Goal: Task Accomplishment & Management: Complete application form

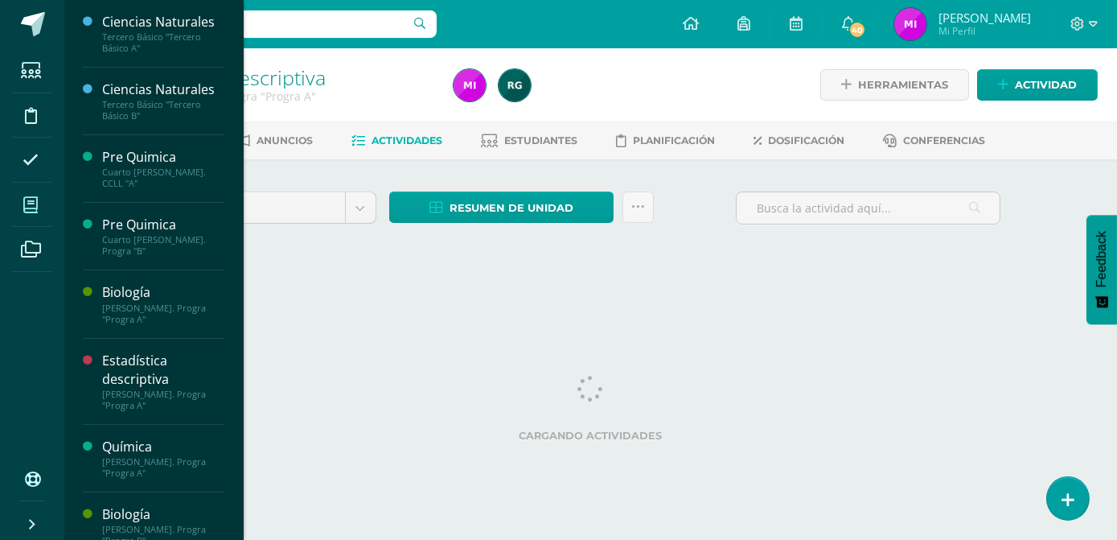
click at [40, 209] on span at bounding box center [31, 205] width 36 height 36
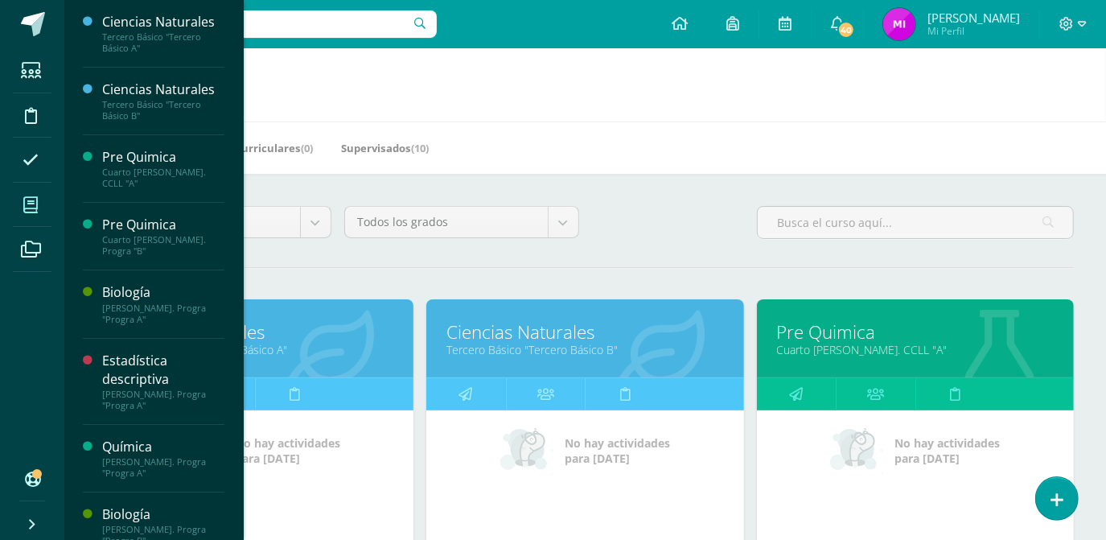
click at [256, 345] on link "Tercero Básico "Tercero Básico A"" at bounding box center [255, 349] width 277 height 15
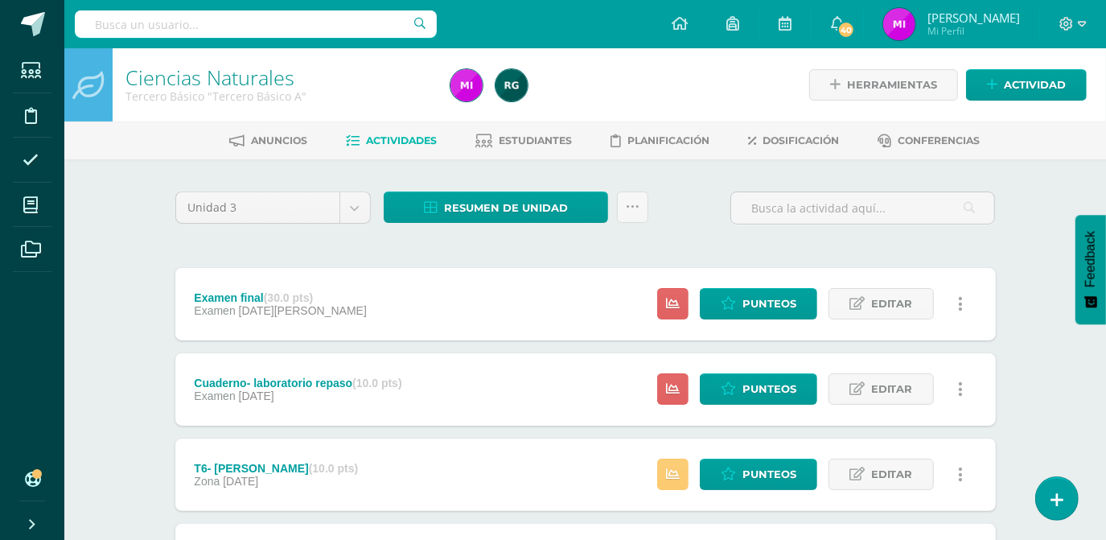
click at [1053, 404] on div "Ciencias Naturales Tercero Básico "Tercero Básico A" Herramientas Detalle de as…" at bounding box center [584, 546] width 1041 height 996
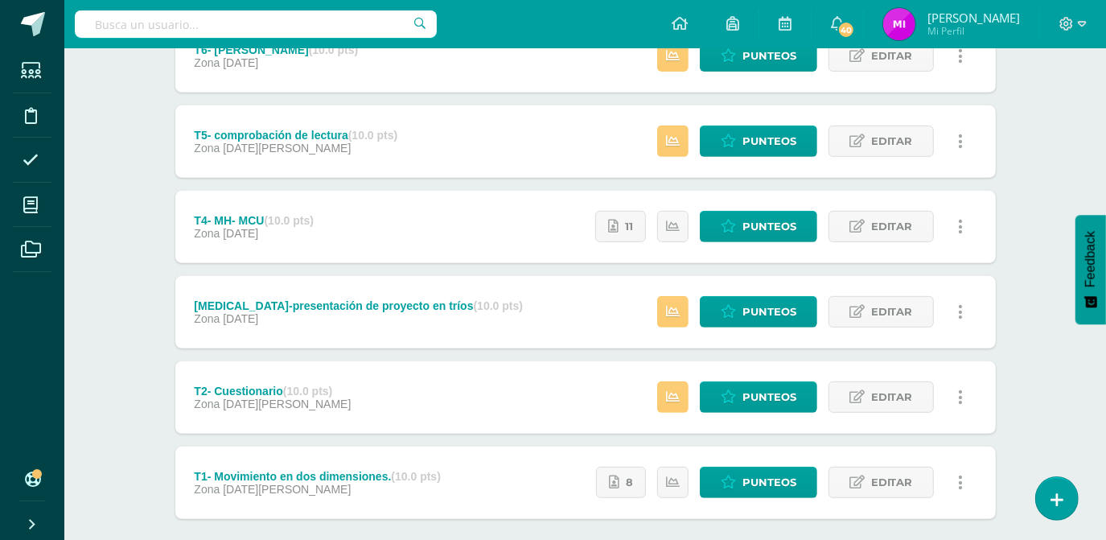
scroll to position [417, 0]
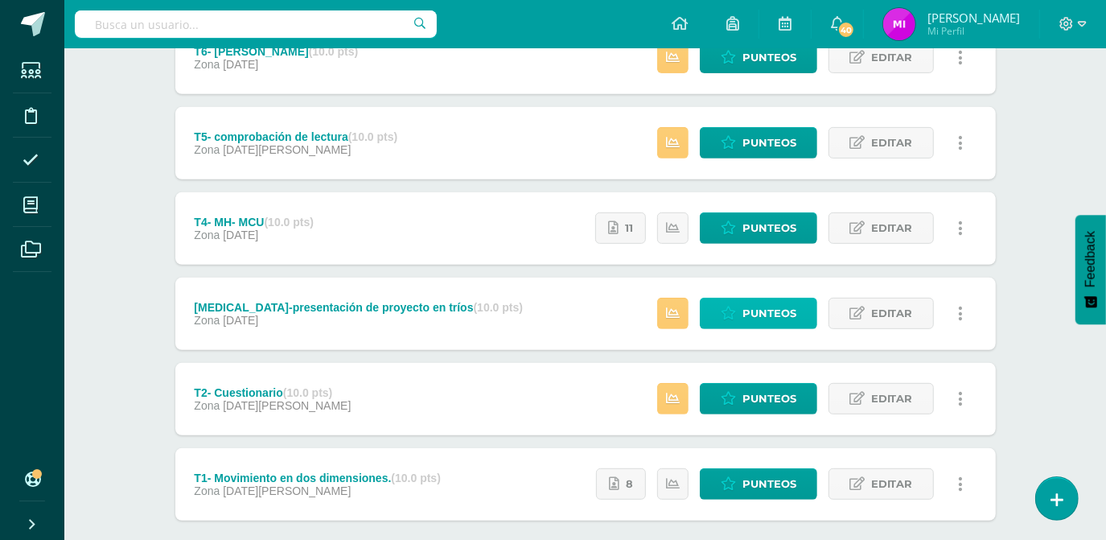
click at [765, 314] on span "Punteos" at bounding box center [769, 313] width 54 height 30
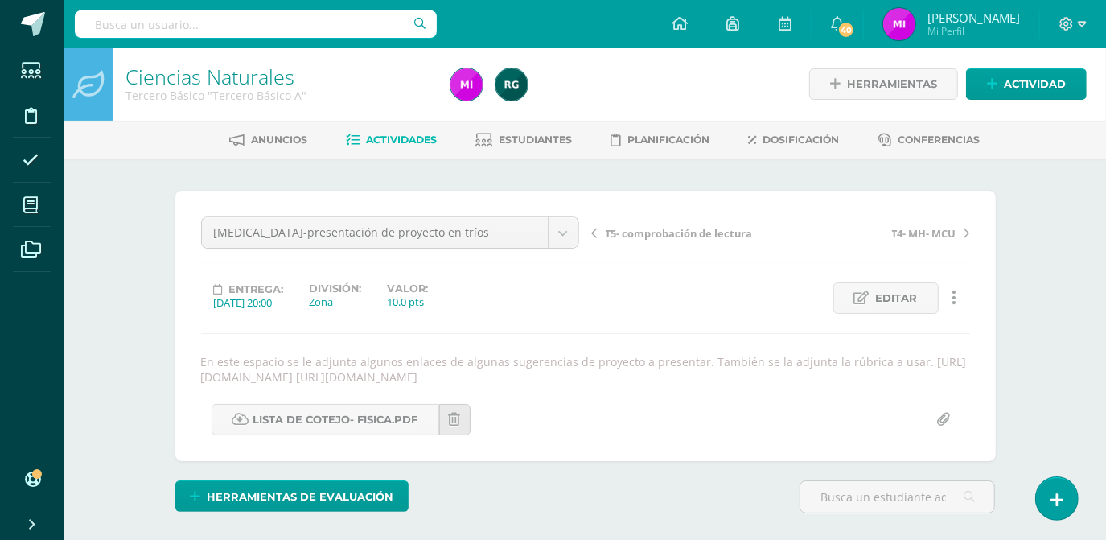
scroll to position [2, 0]
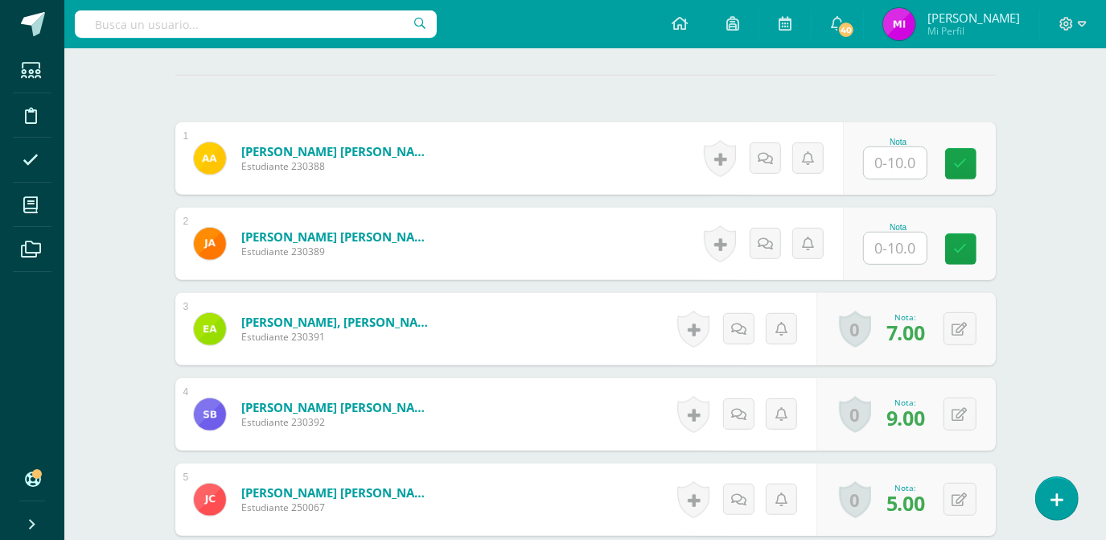
scroll to position [470, 0]
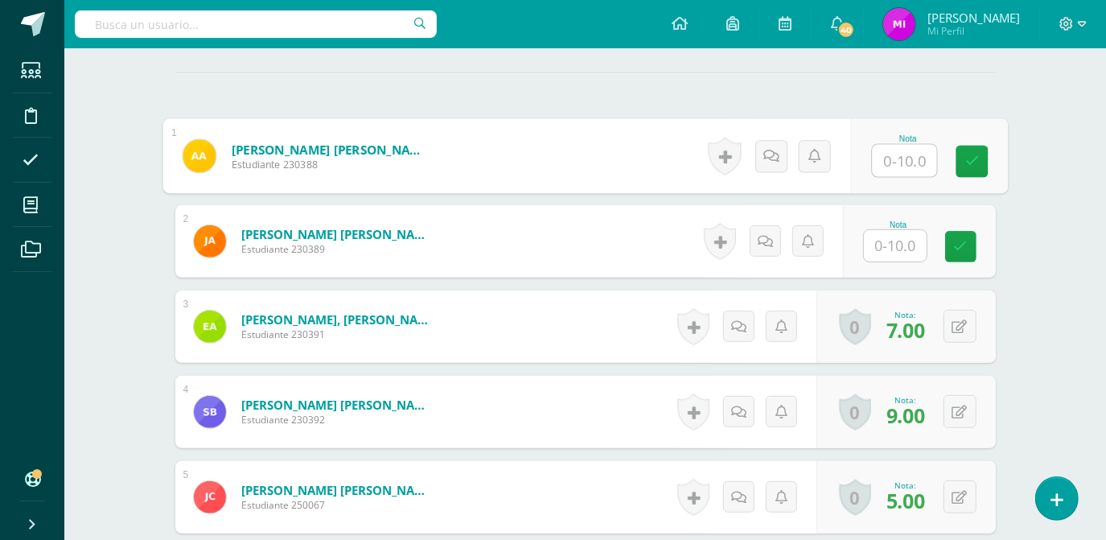
click at [889, 166] on input "text" at bounding box center [904, 161] width 64 height 32
type input "7"
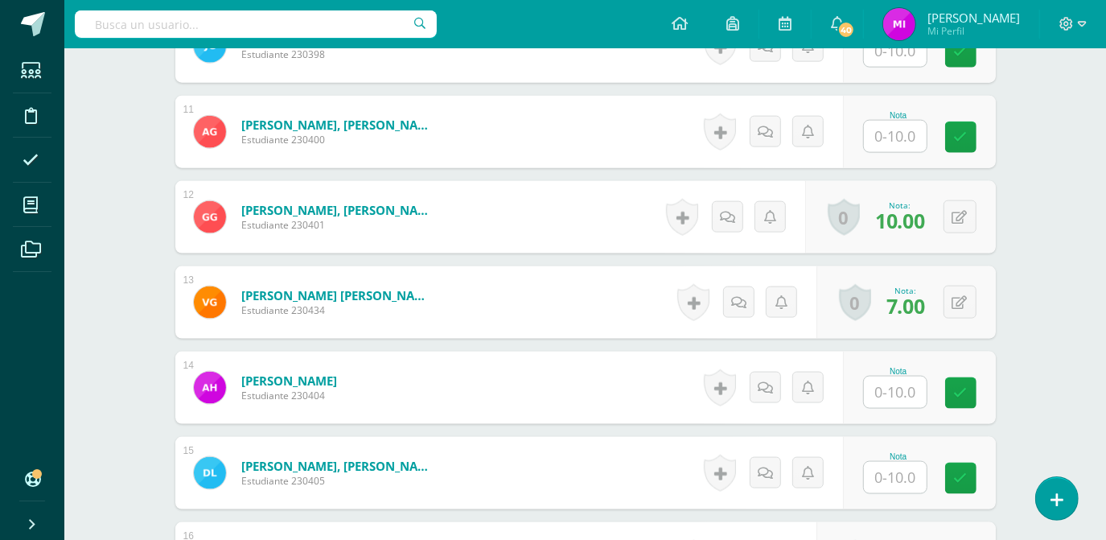
scroll to position [1376, 0]
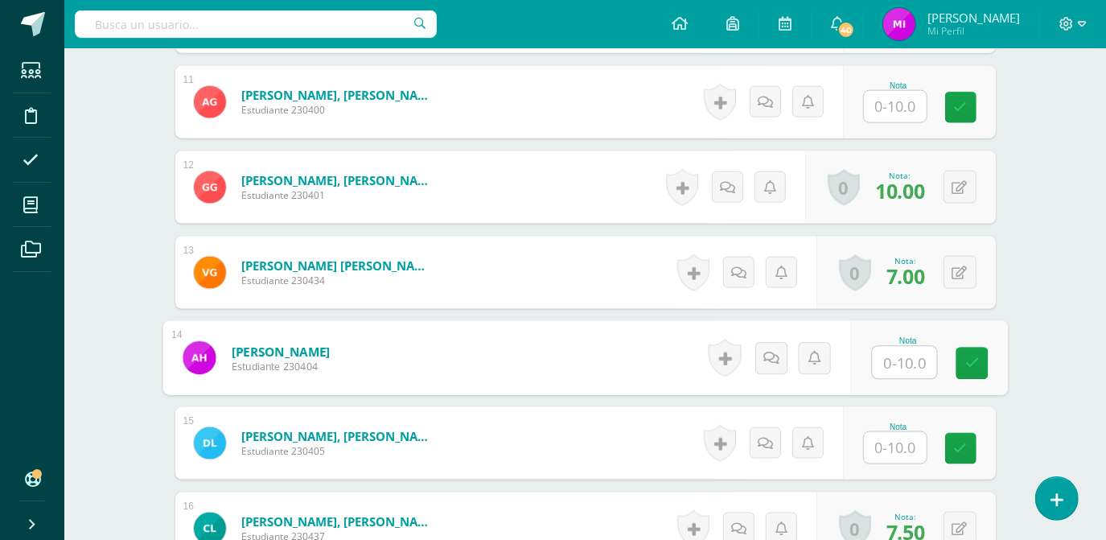
click at [892, 375] on input "text" at bounding box center [904, 363] width 64 height 32
type input "7"
click at [1055, 387] on div "Ciencias Naturales Tercero Básico "Tercero Básico A" Herramientas Detalle de as…" at bounding box center [584, 264] width 1041 height 3184
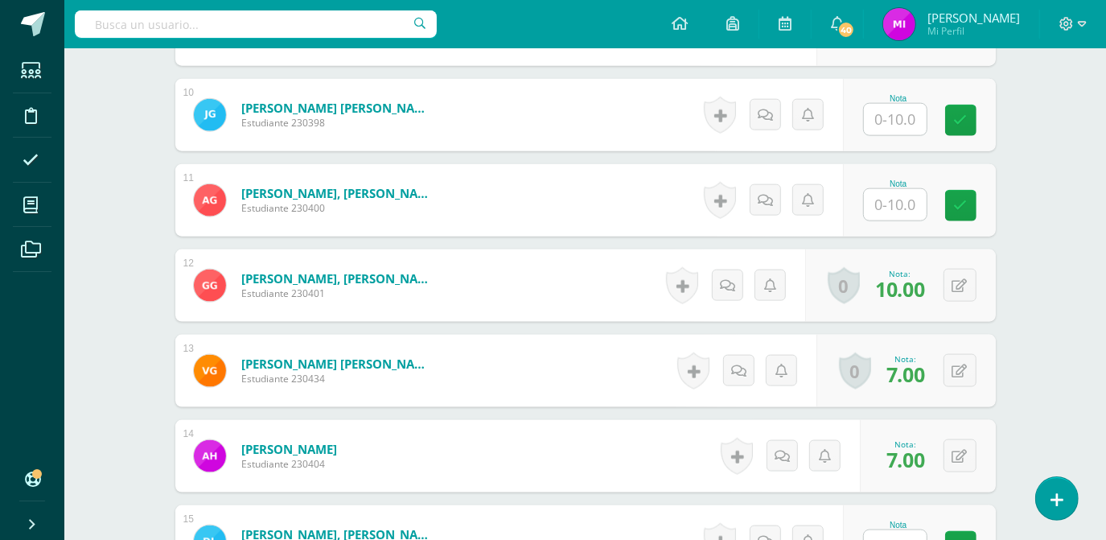
scroll to position [1259, 0]
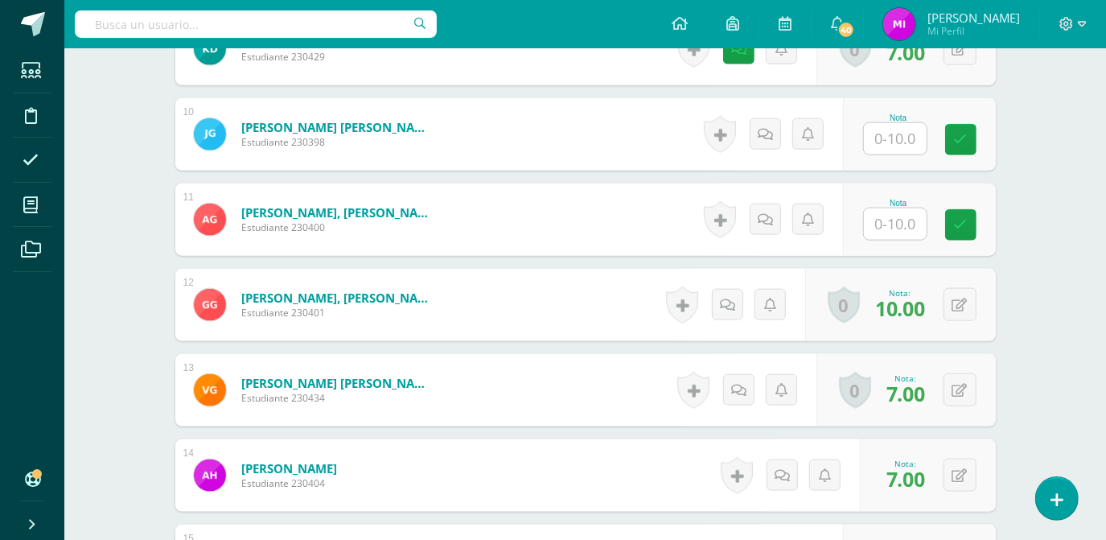
click at [915, 213] on input "text" at bounding box center [895, 223] width 63 height 31
type input "3"
click at [1041, 282] on div "Ciencias Naturales Tercero Básico "Tercero Básico A" Herramientas Detalle de as…" at bounding box center [584, 382] width 1041 height 3184
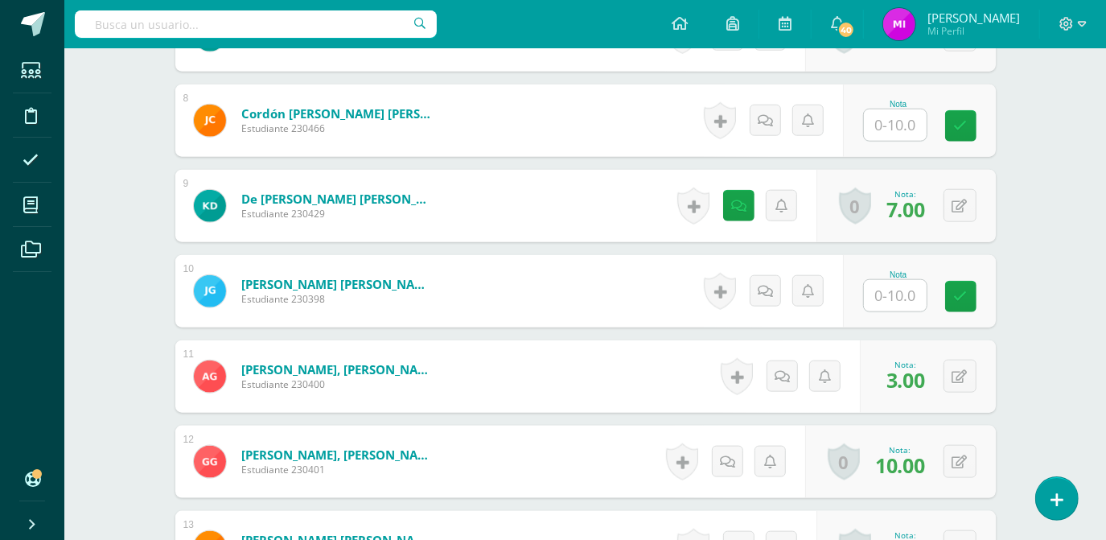
scroll to position [1054, 0]
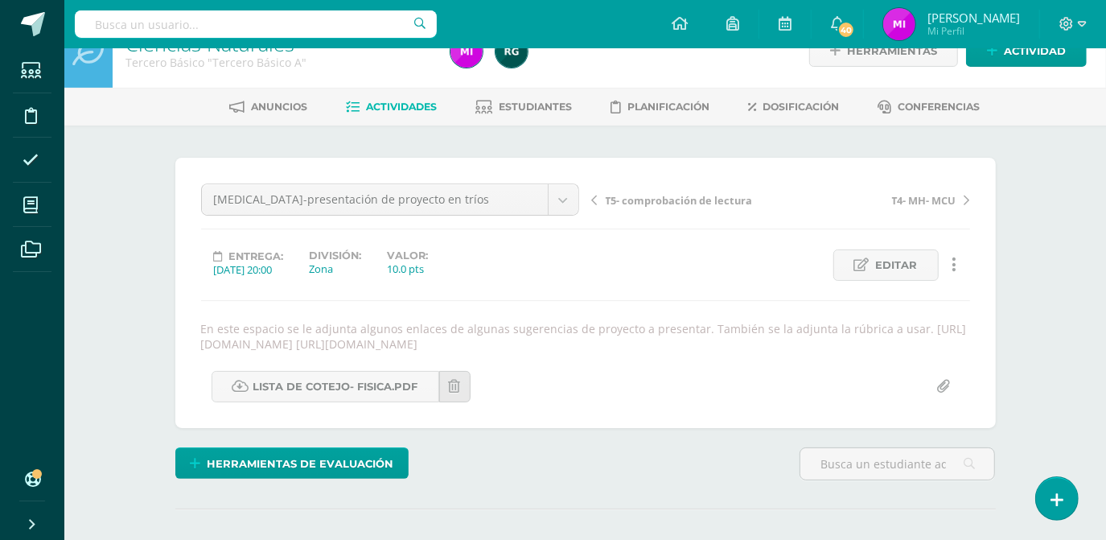
scroll to position [0, 0]
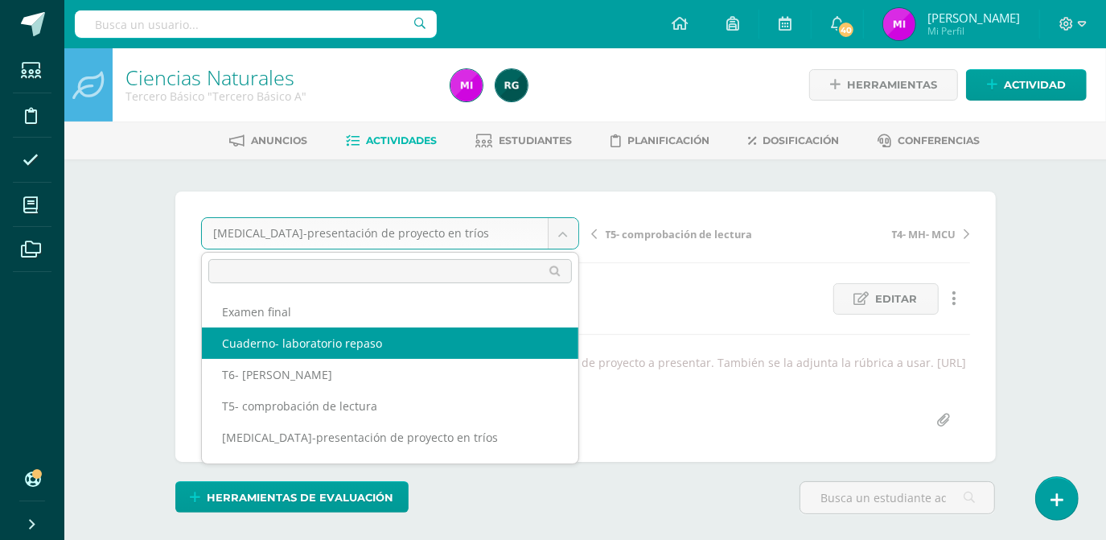
select select "/dashboard/teacher/grade-activity/105762/"
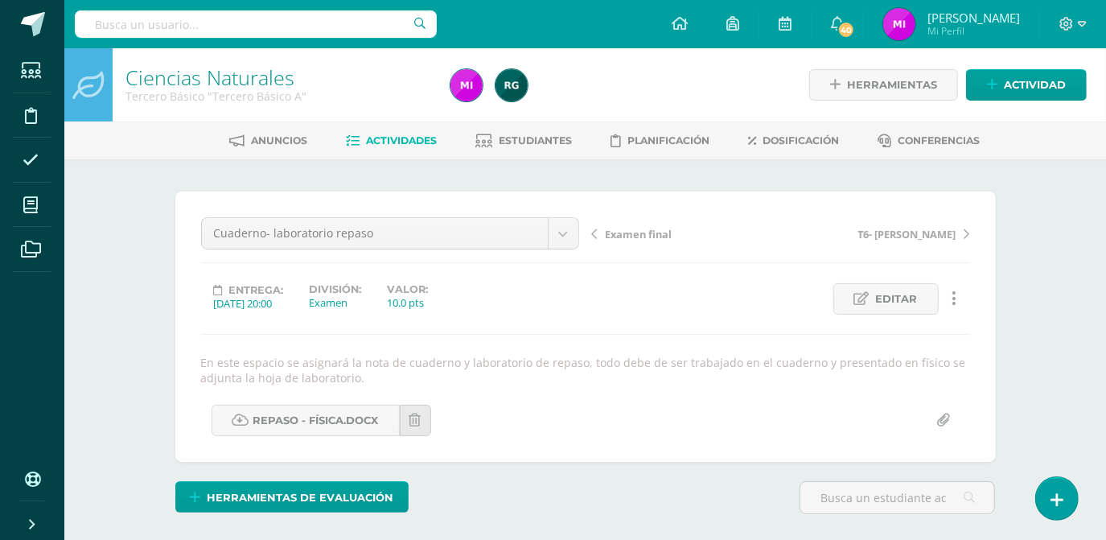
click at [1066, 310] on div "Ciencias Naturales Tercero Básico "Tercero Básico A" Herramientas Detalle de as…" at bounding box center [584, 357] width 1041 height 619
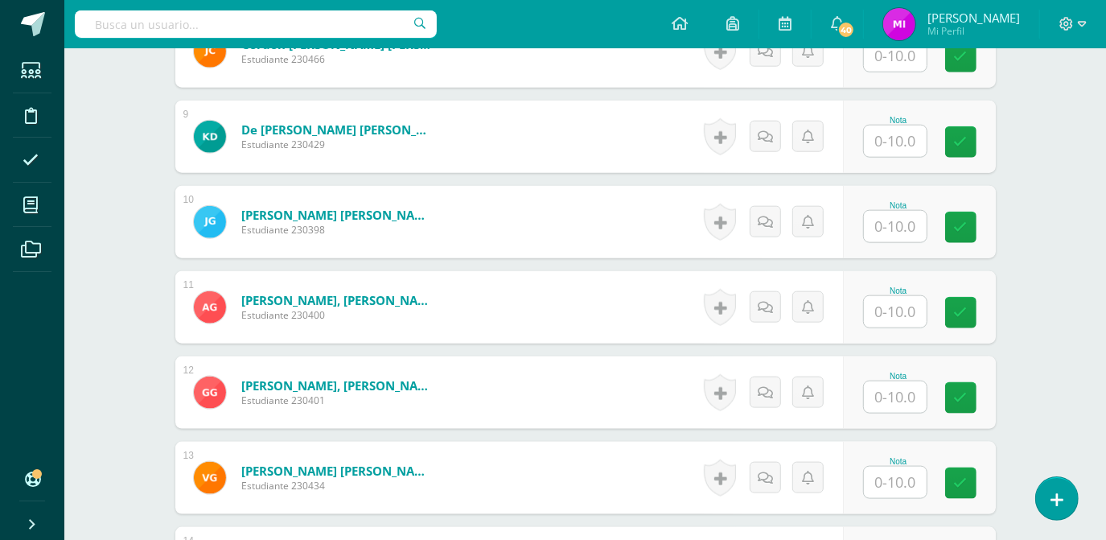
scroll to position [1200, 0]
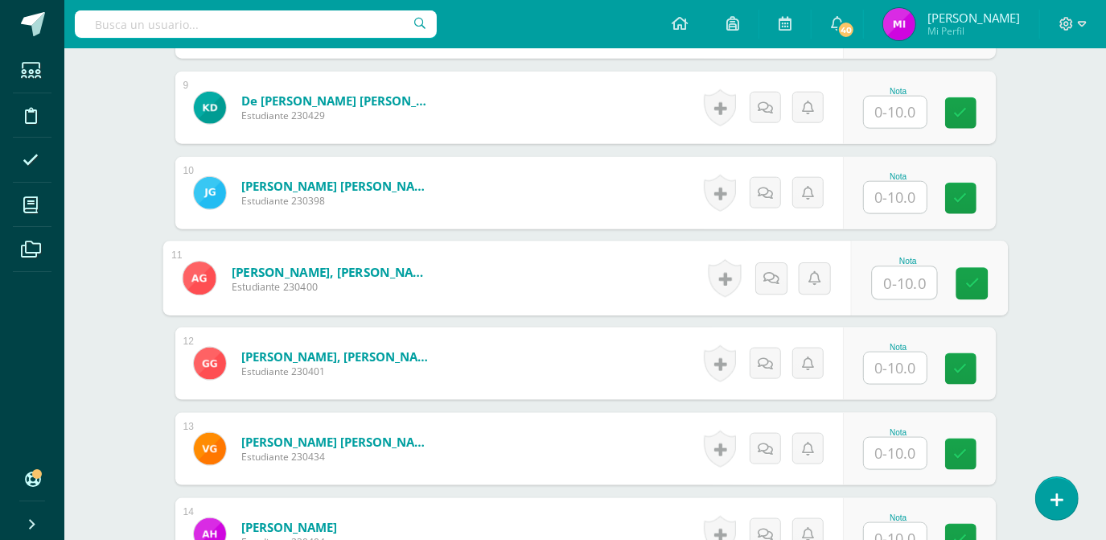
click at [892, 285] on input "text" at bounding box center [904, 283] width 64 height 32
type input "10"
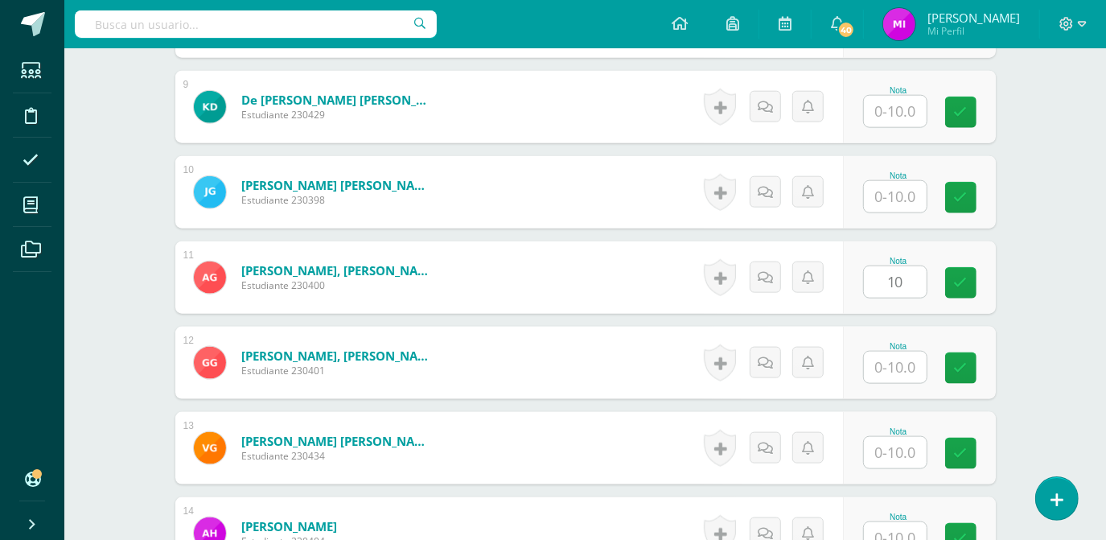
click at [1037, 335] on div "Ciencias Naturales Tercero Básico "Tercero Básico A" Herramientas Detalle de as…" at bounding box center [584, 440] width 1041 height 3184
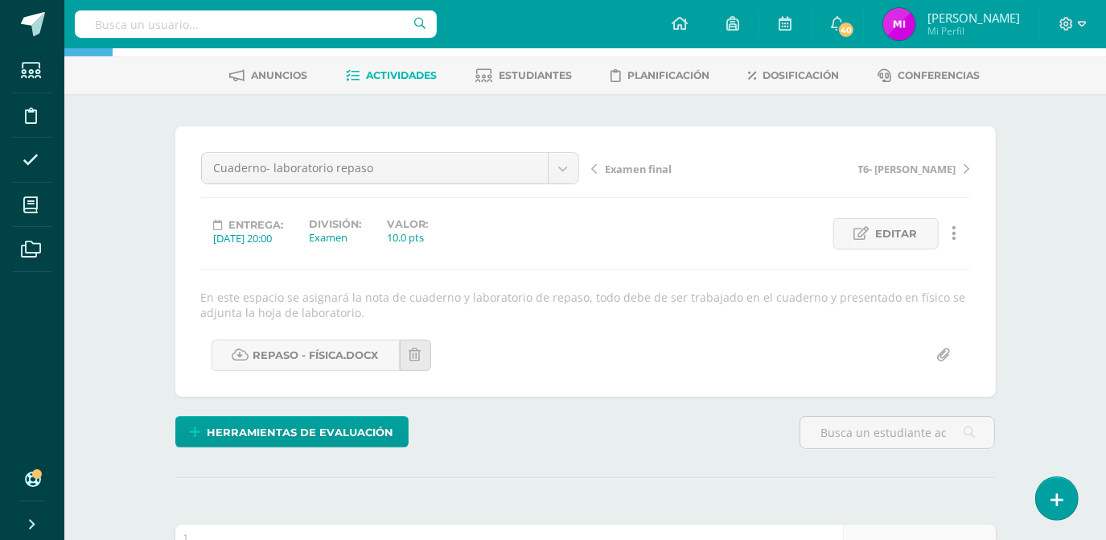
scroll to position [0, 0]
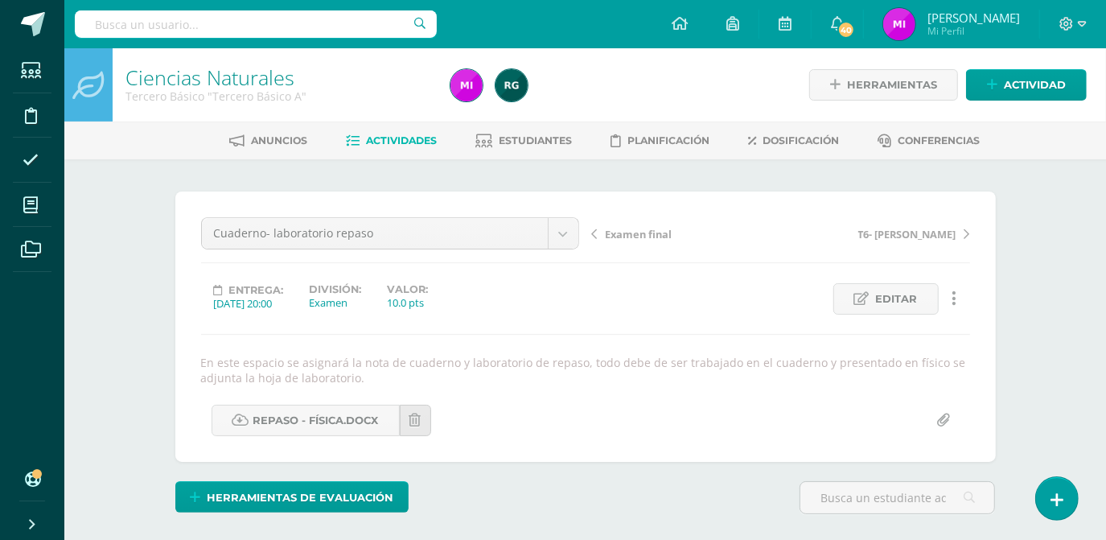
click at [392, 142] on span "Actividades" at bounding box center [401, 140] width 71 height 12
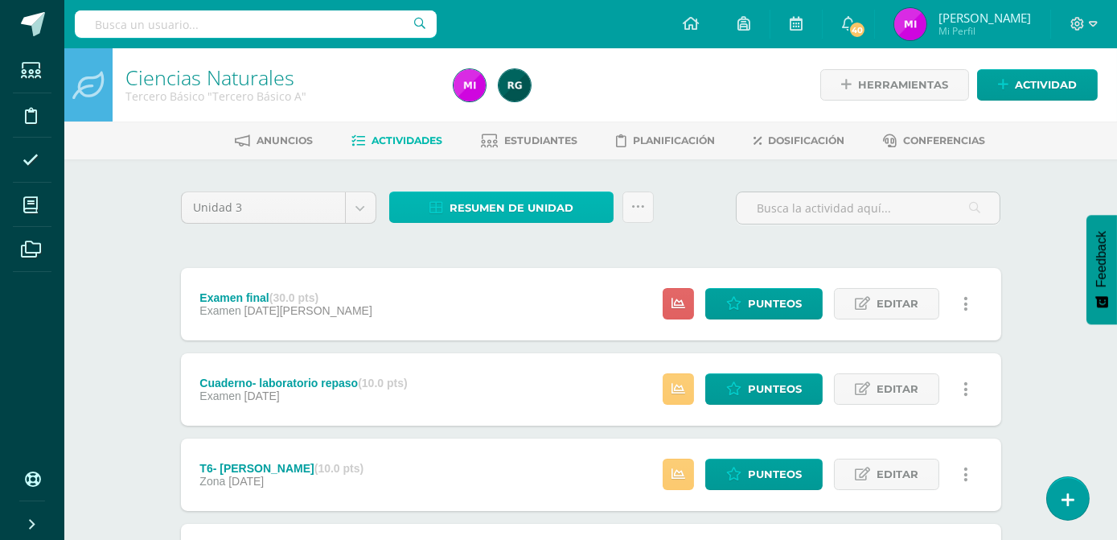
click at [489, 207] on span "Resumen de unidad" at bounding box center [512, 208] width 124 height 30
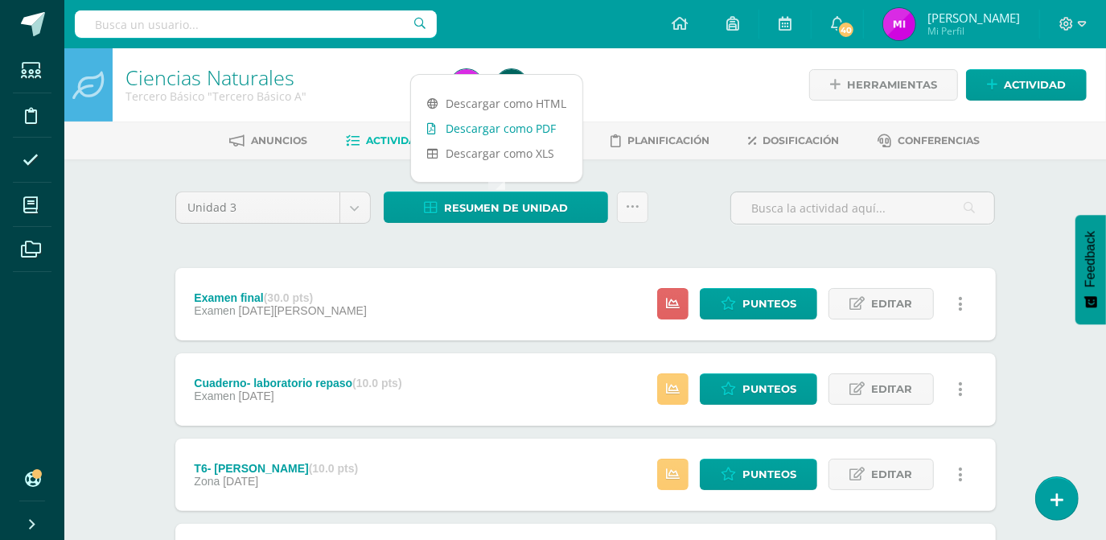
click at [492, 132] on link "Descargar como PDF" at bounding box center [496, 128] width 171 height 25
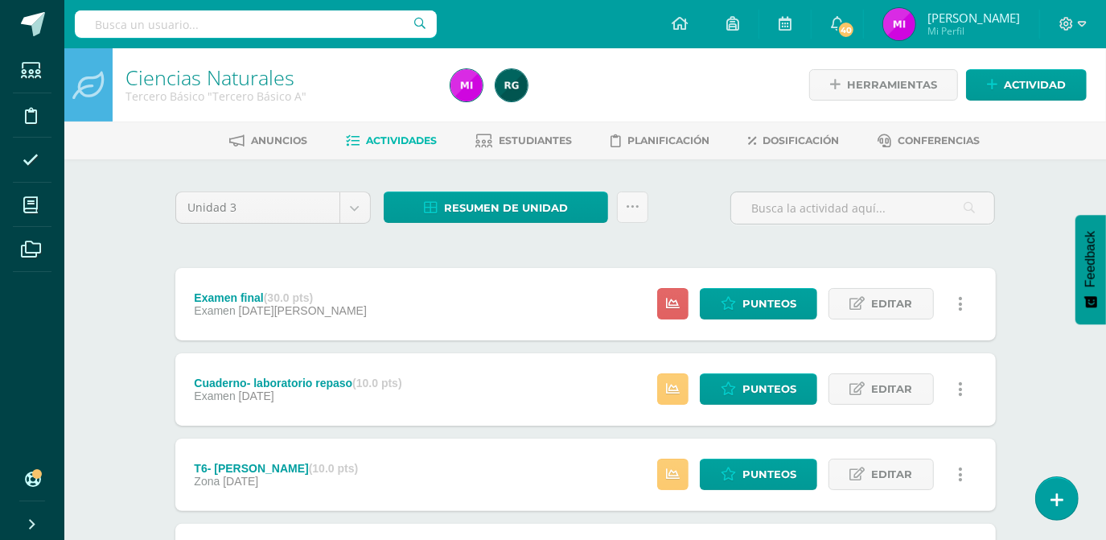
click at [1053, 355] on div "Ciencias Naturales Tercero Básico "Tercero Básico A" Herramientas Detalle de as…" at bounding box center [584, 546] width 1041 height 996
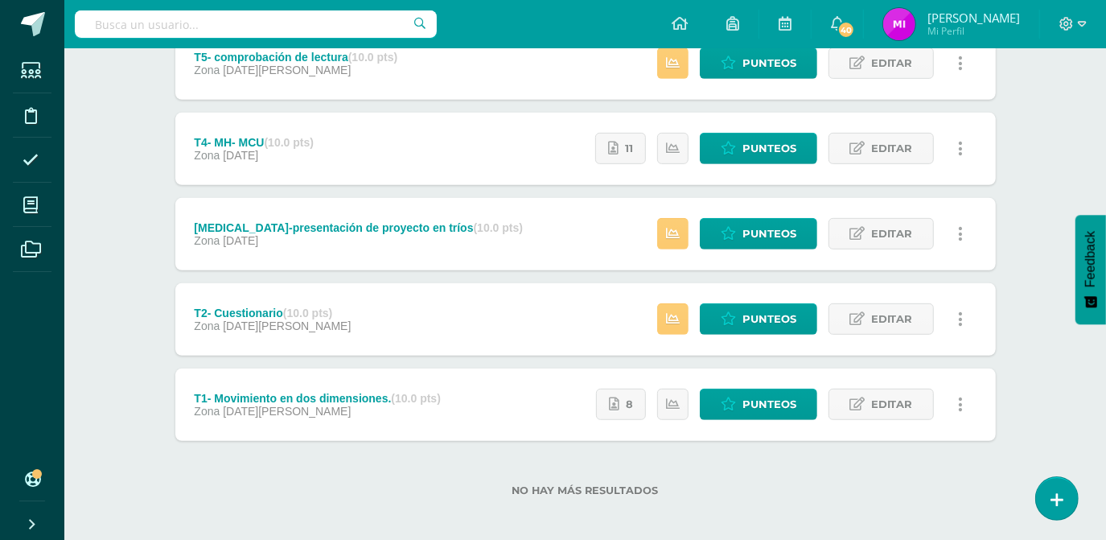
scroll to position [504, 0]
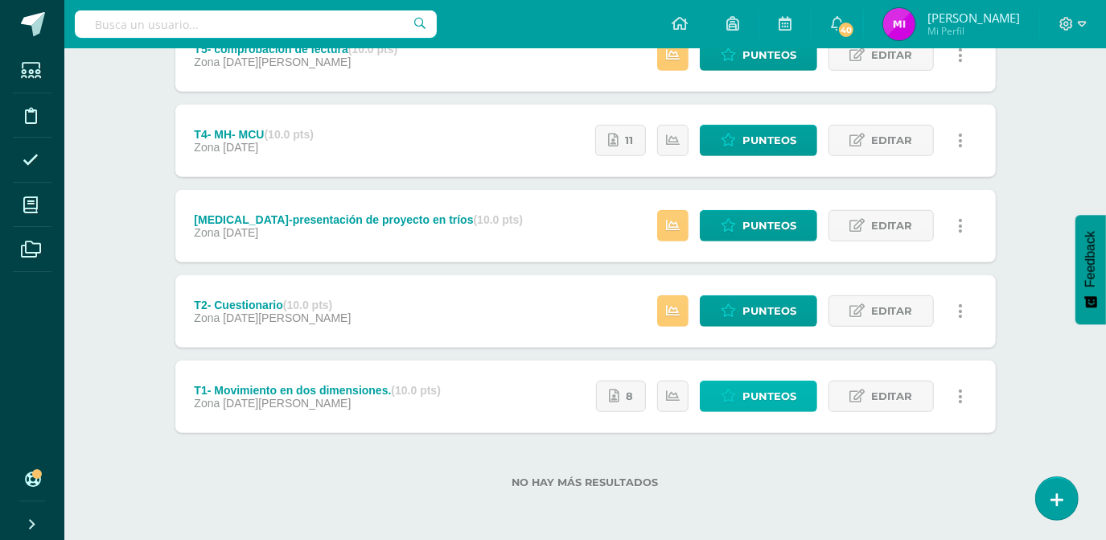
click at [757, 406] on span "Punteos" at bounding box center [769, 396] width 54 height 30
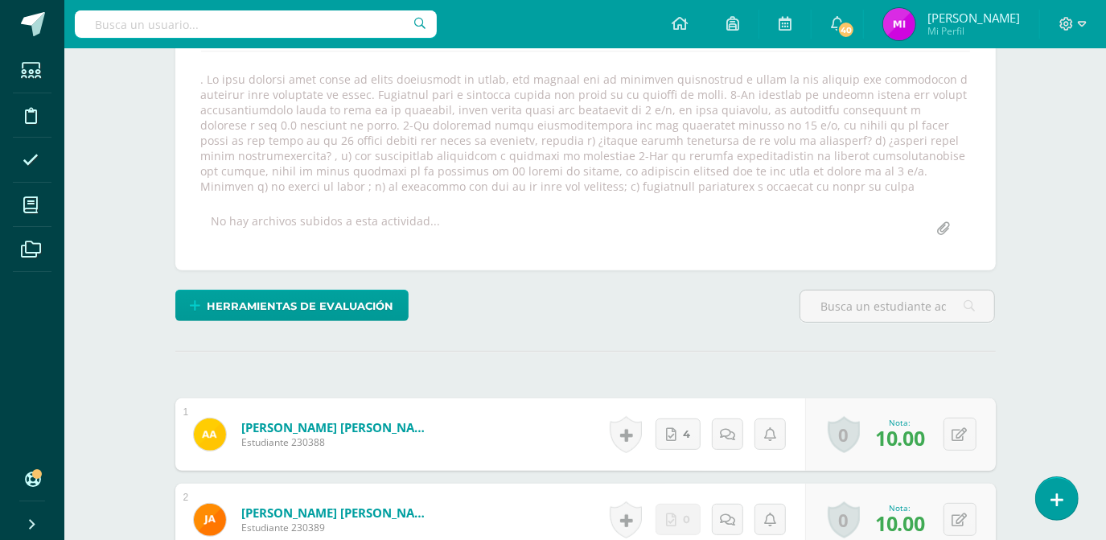
scroll to position [283, 0]
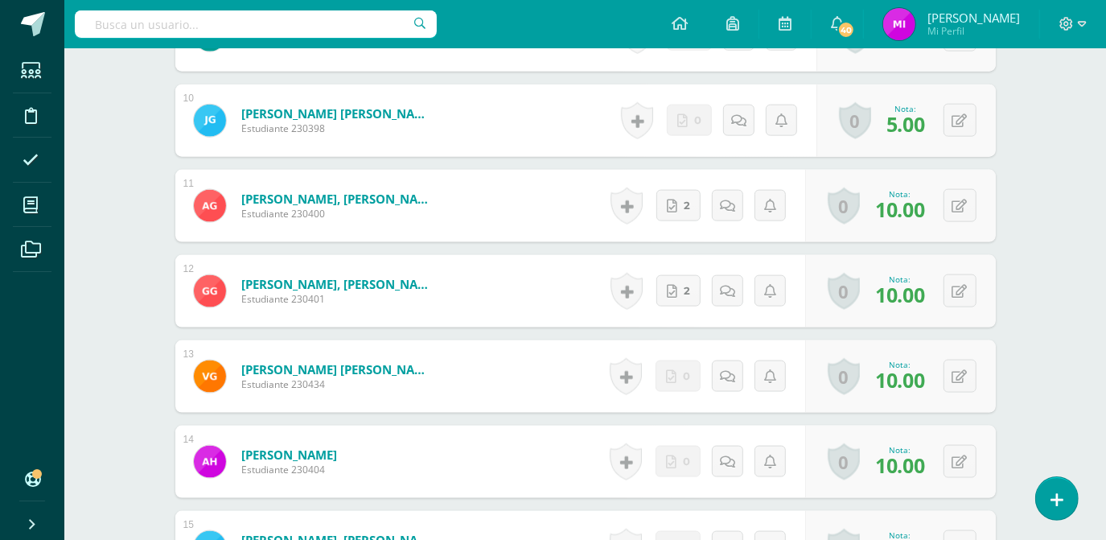
scroll to position [1366, 0]
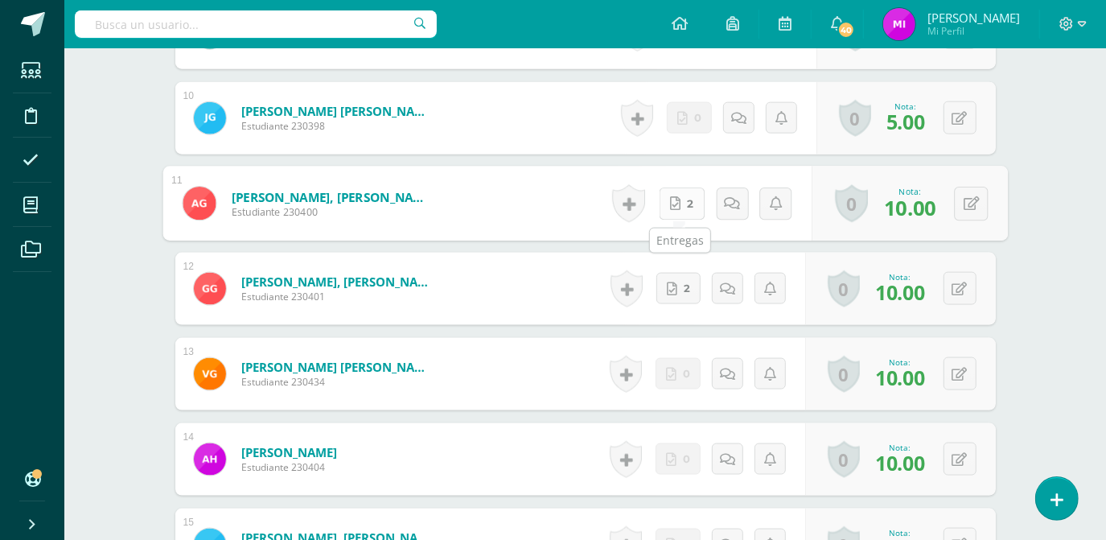
click at [684, 207] on link "2" at bounding box center [682, 203] width 46 height 32
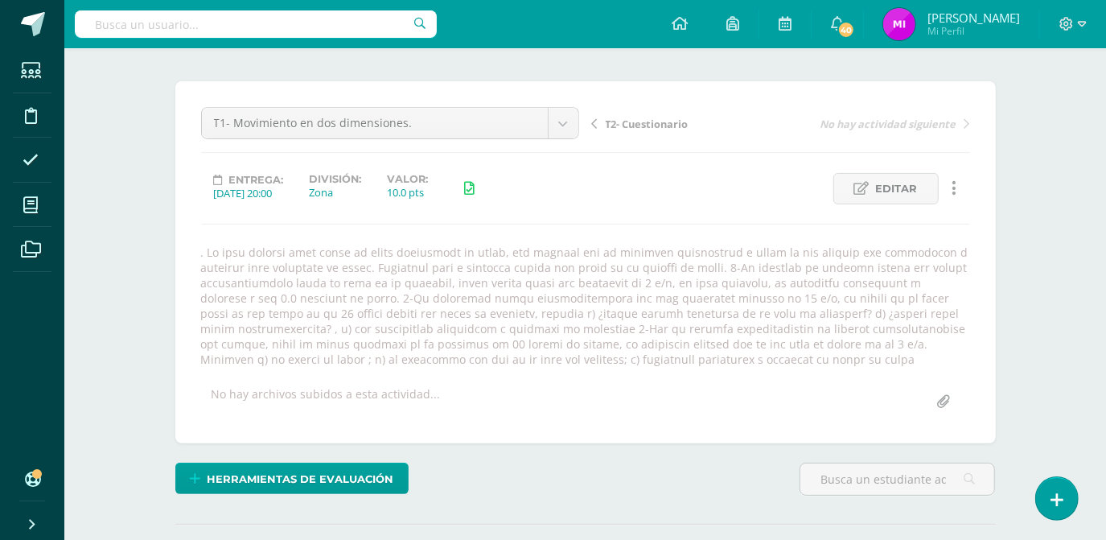
scroll to position [117, 0]
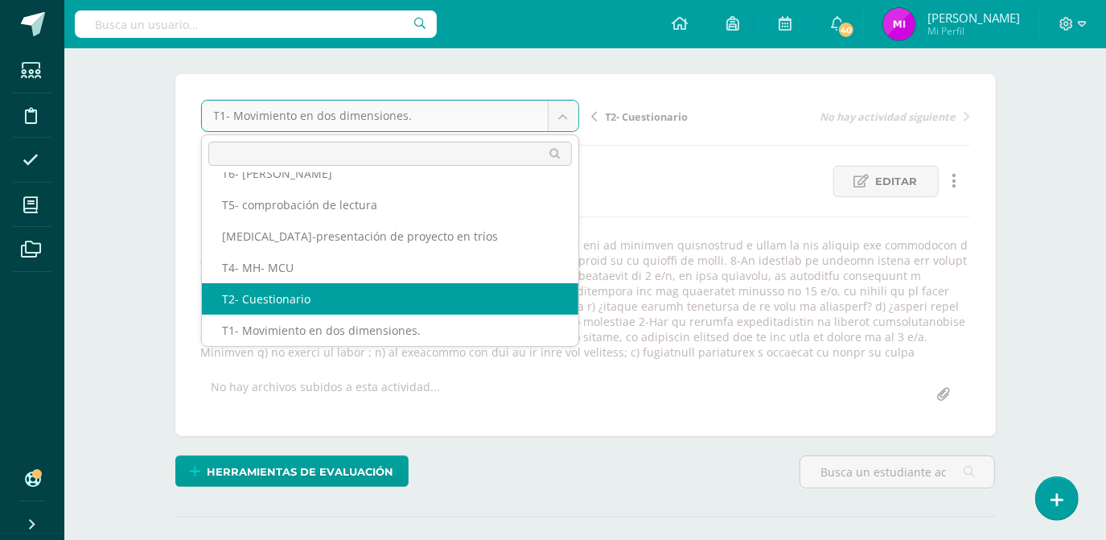
select select "/dashboard/teacher/grade-activity/103996/"
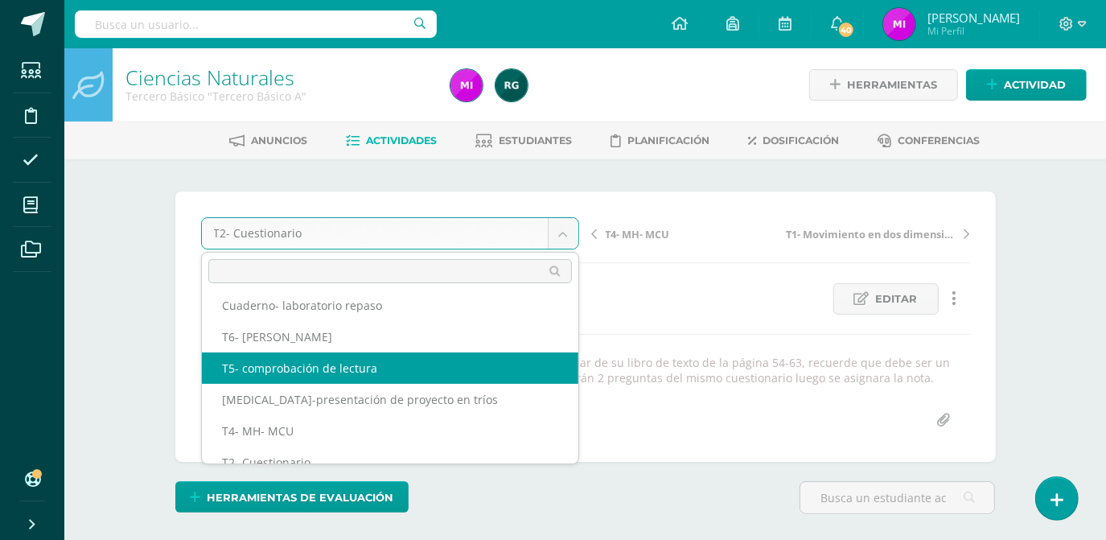
select select "/dashboard/teacher/grade-activity/105142/"
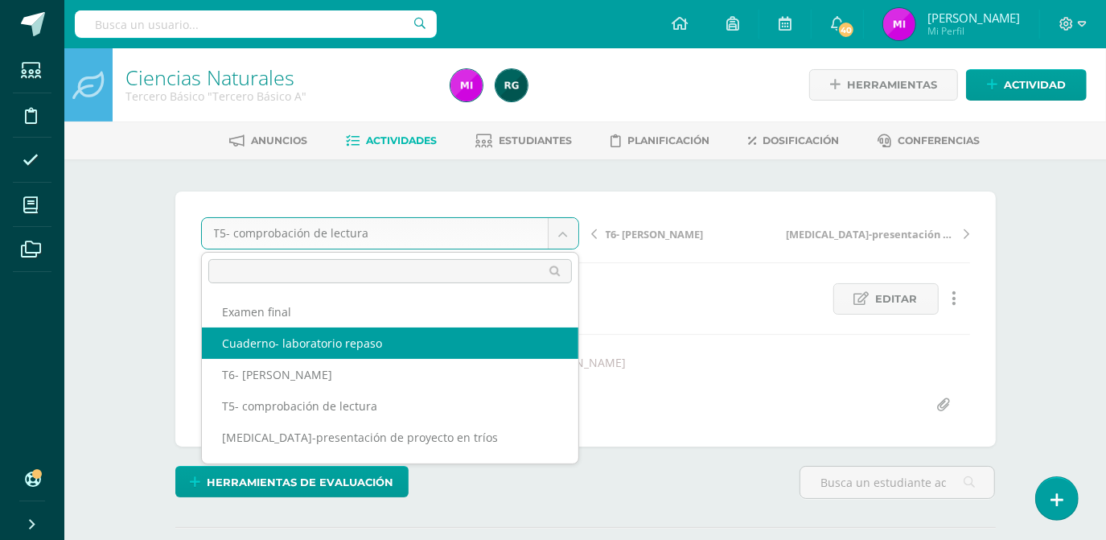
scroll to position [1, 0]
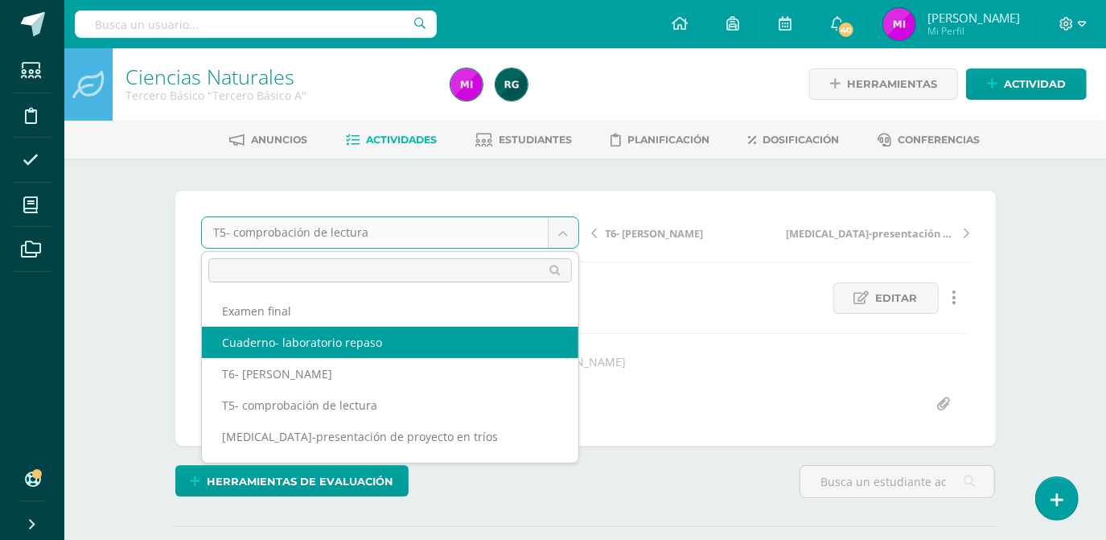
select select "/dashboard/teacher/grade-activity/105762/"
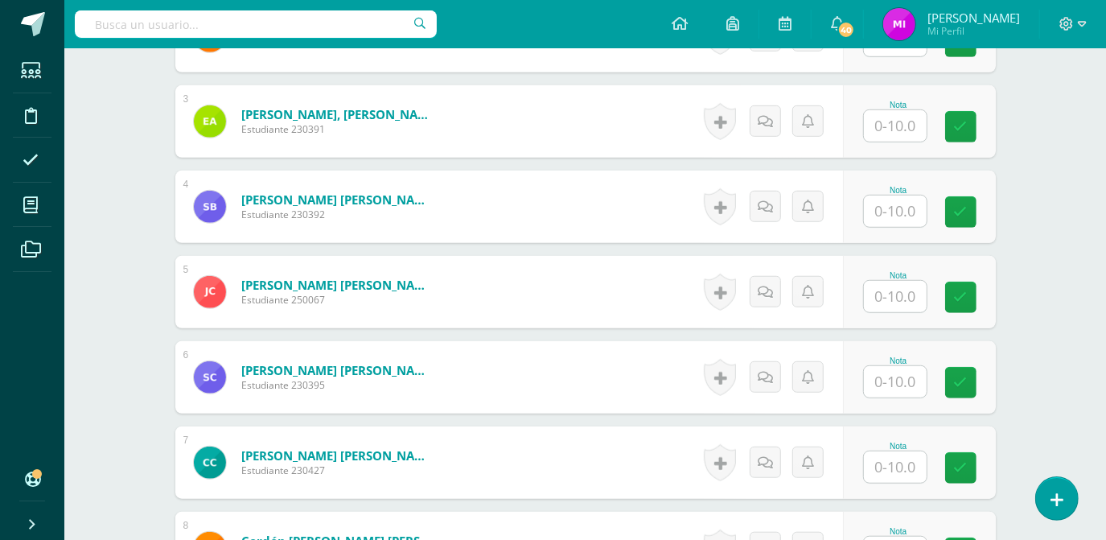
scroll to position [676, 0]
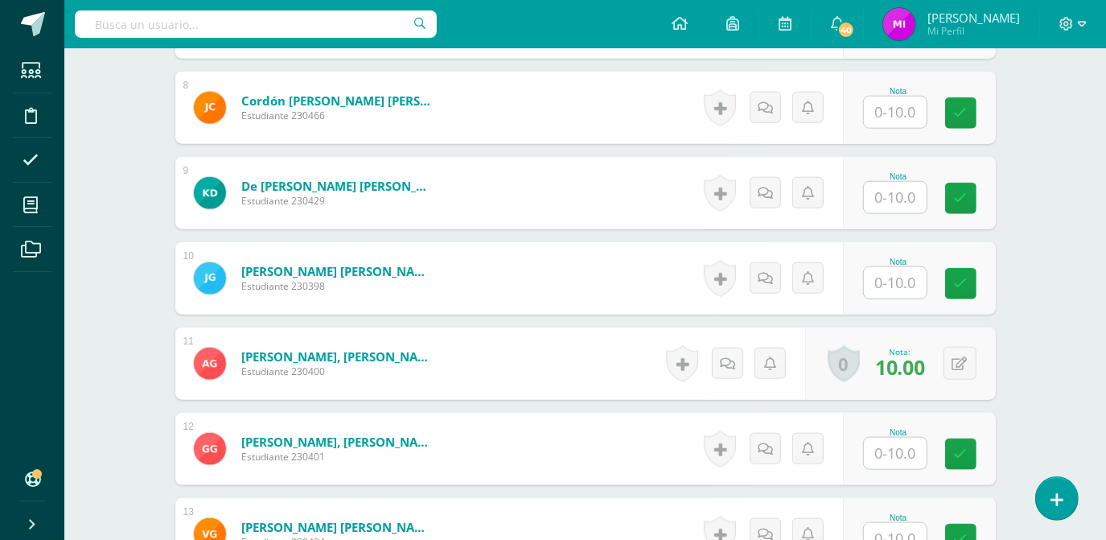
scroll to position [1173, 0]
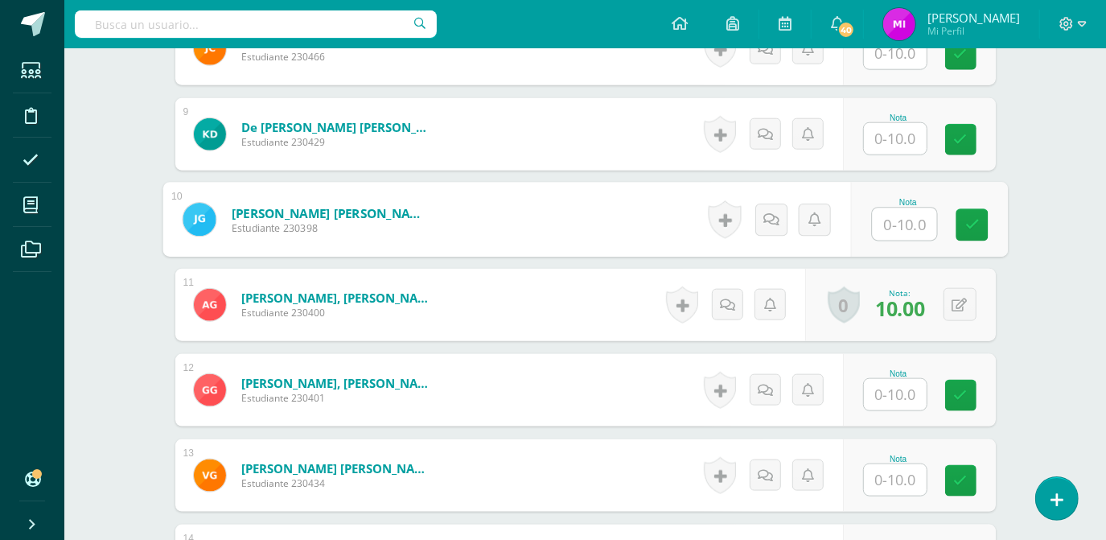
click at [885, 229] on input "text" at bounding box center [904, 224] width 64 height 32
type input "0"
click at [965, 228] on icon at bounding box center [971, 225] width 14 height 14
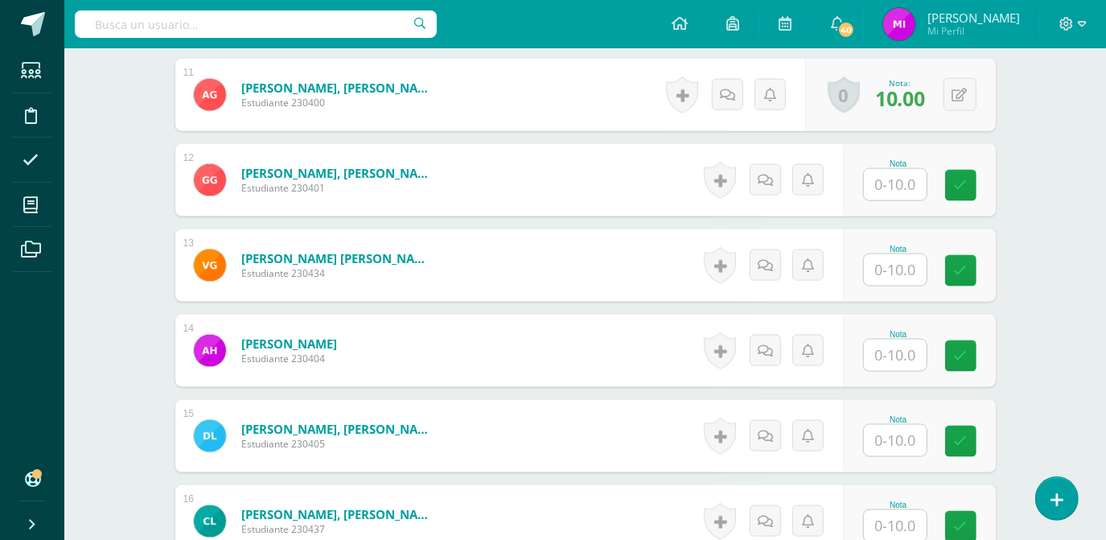
scroll to position [1436, 0]
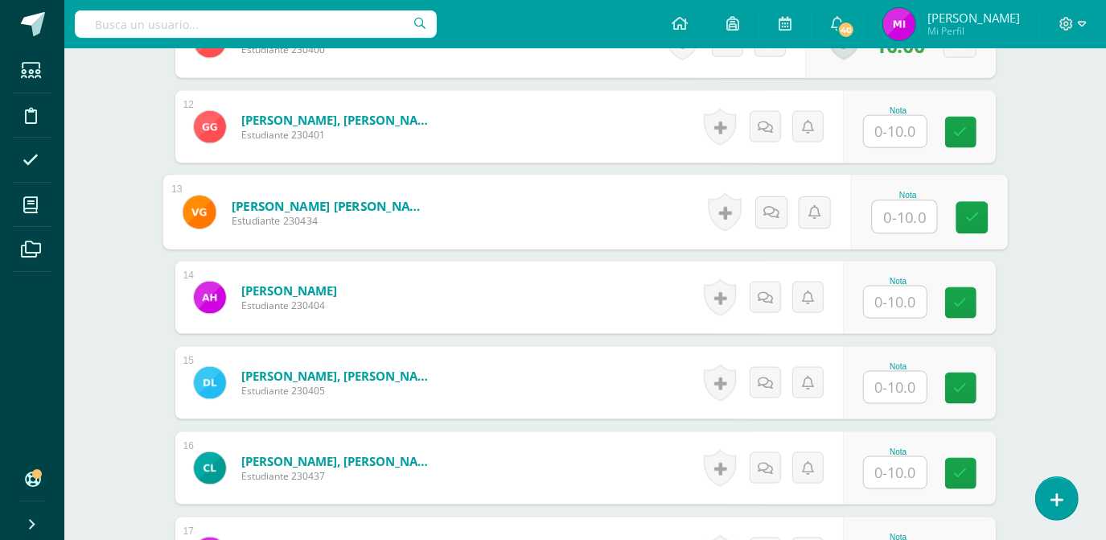
click at [891, 222] on input "text" at bounding box center [904, 217] width 64 height 32
type input "10"
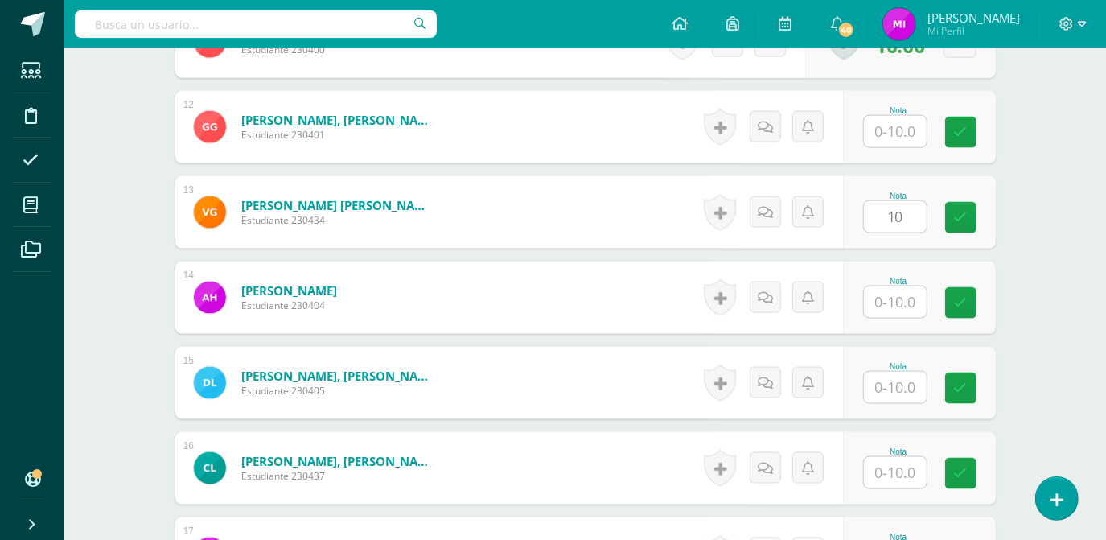
click at [1045, 291] on div "Ciencias Naturales Tercero Básico "Tercero Básico A" Herramientas Detalle de as…" at bounding box center [584, 391] width 1041 height 3558
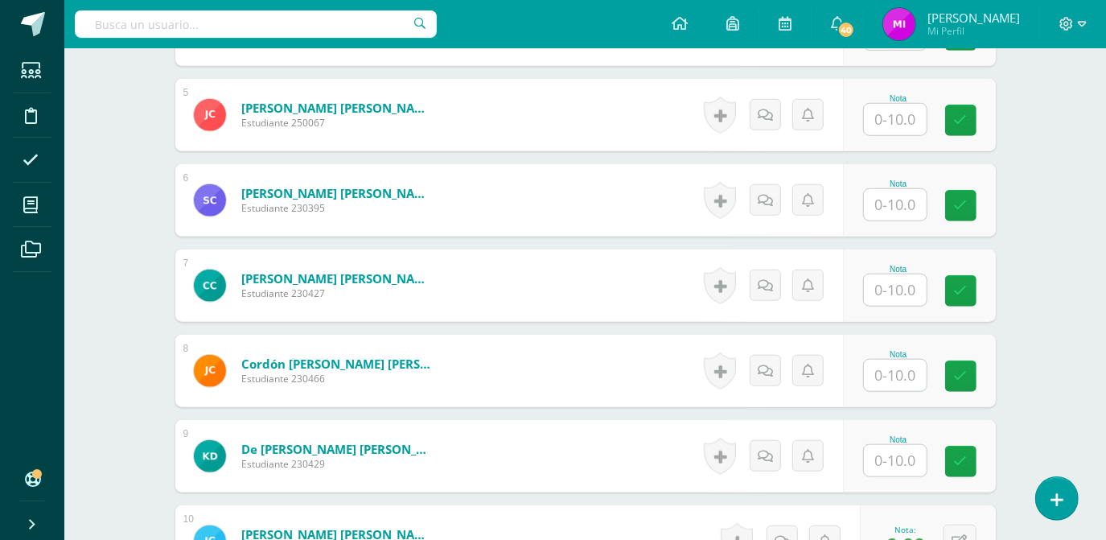
scroll to position [823, 0]
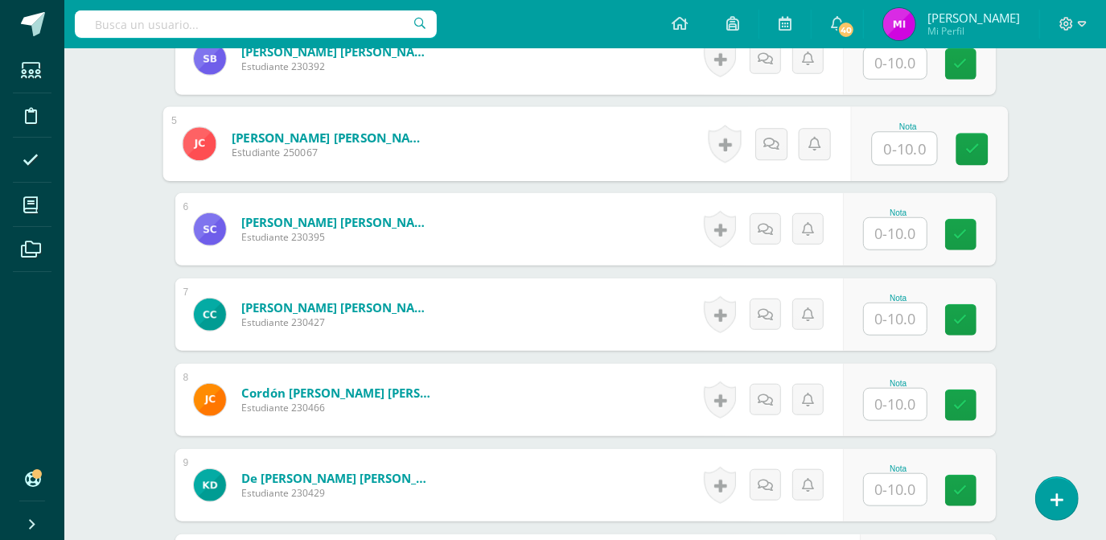
click at [898, 151] on input "text" at bounding box center [904, 149] width 64 height 32
type input "5"
